Goal: Transaction & Acquisition: Obtain resource

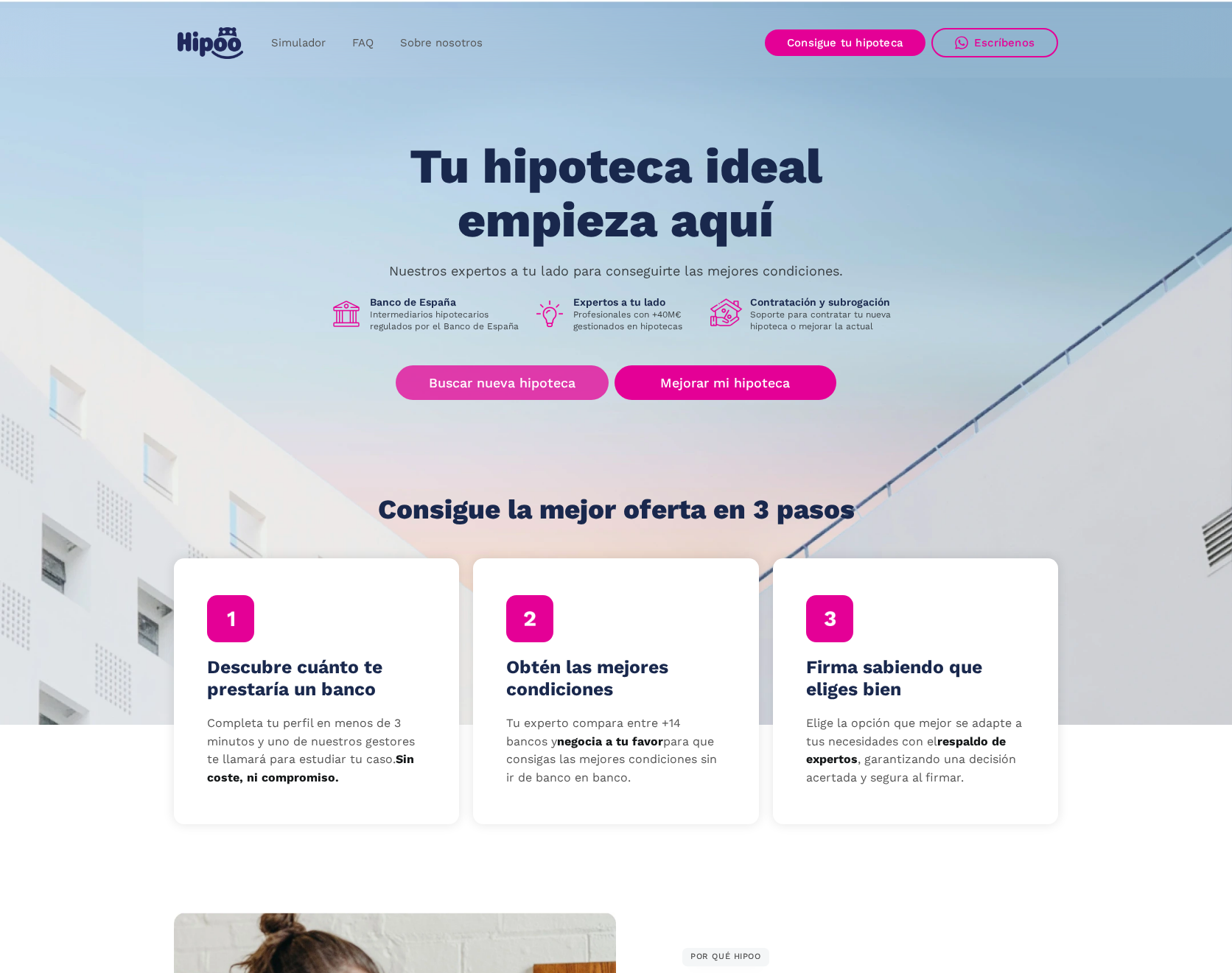
click at [554, 380] on link "Buscar nueva hipoteca" at bounding box center [502, 383] width 213 height 35
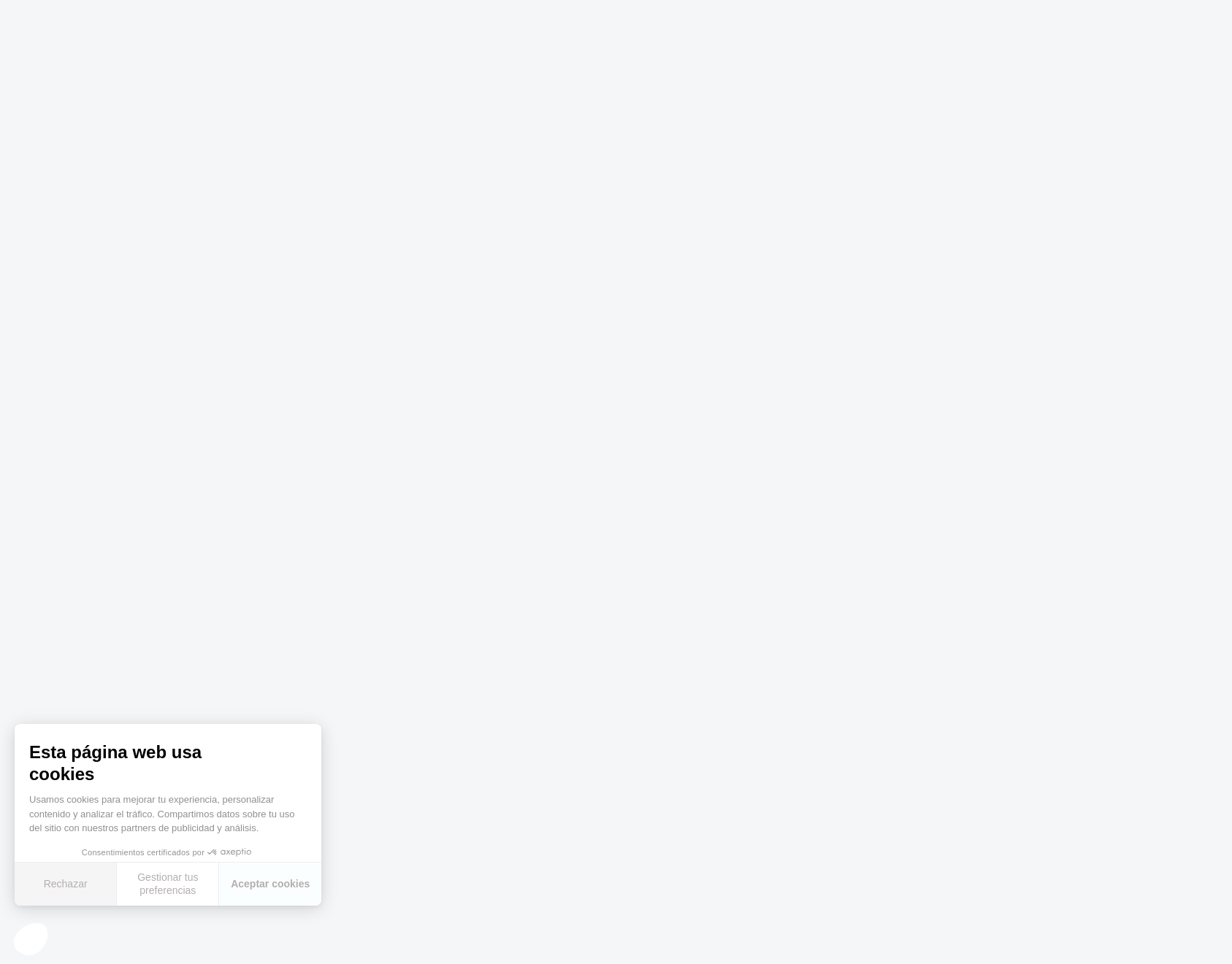
click at [102, 882] on button "Rechazar" at bounding box center [66, 884] width 102 height 43
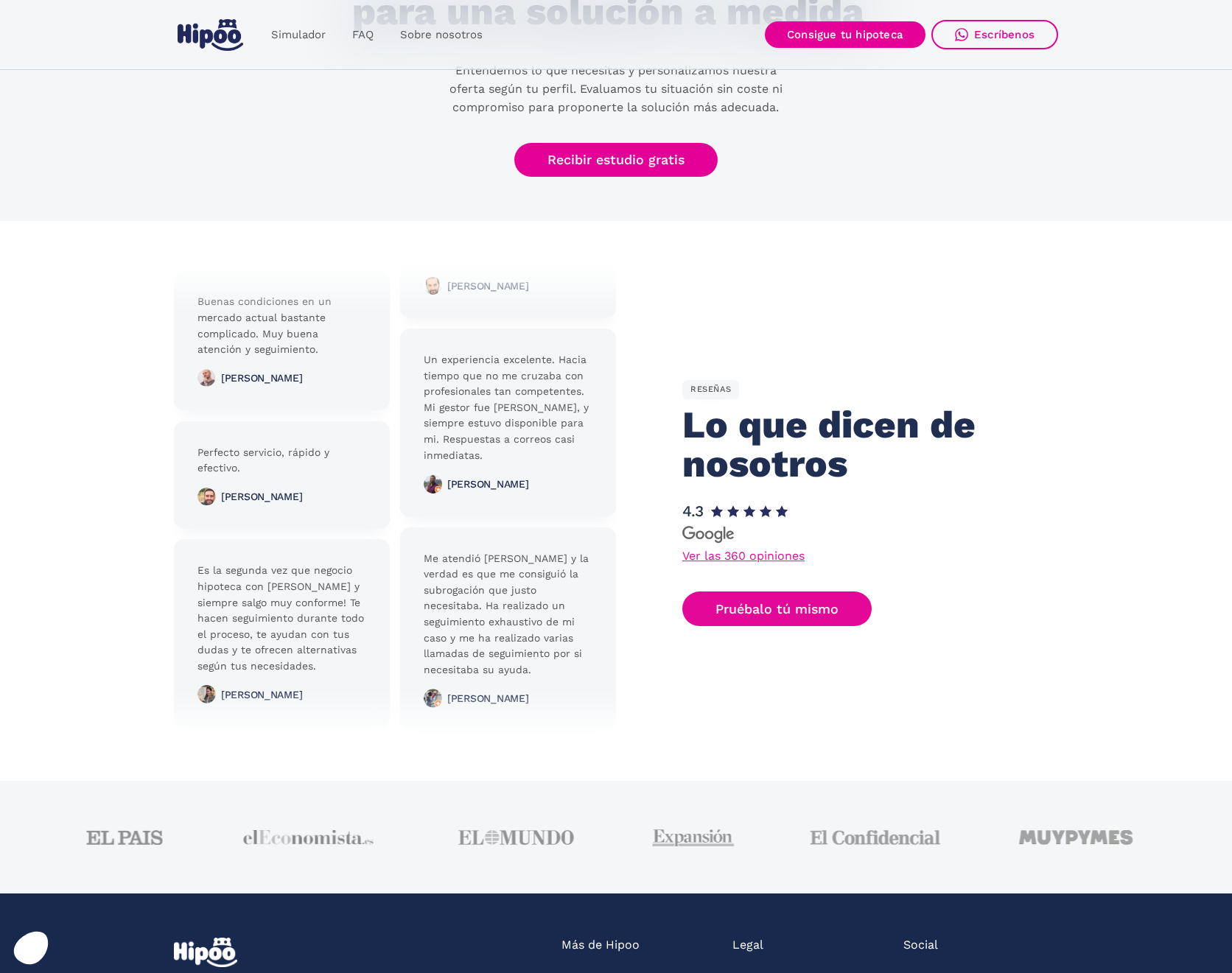
scroll to position [3376, 0]
